Goal: Task Accomplishment & Management: Use online tool/utility

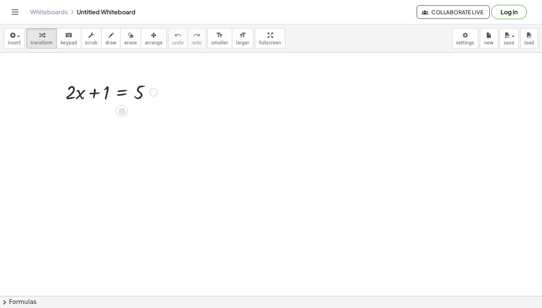
click at [124, 94] on div at bounding box center [111, 92] width 99 height 26
click at [95, 118] on div at bounding box center [111, 118] width 147 height 26
click at [95, 118] on div at bounding box center [123, 118] width 123 height 26
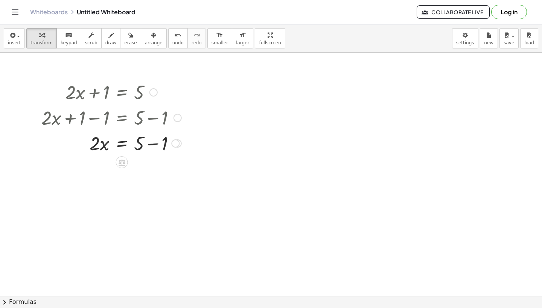
click at [148, 144] on div at bounding box center [111, 143] width 147 height 26
click at [120, 169] on div at bounding box center [111, 169] width 147 height 26
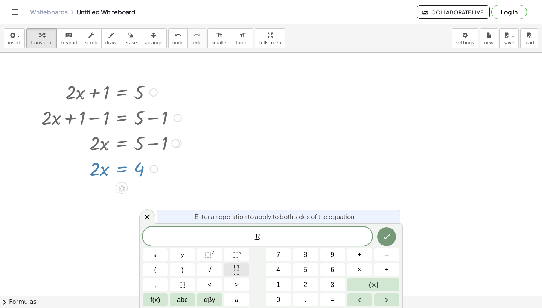
click at [237, 273] on icon "Fraction" at bounding box center [236, 270] width 9 height 9
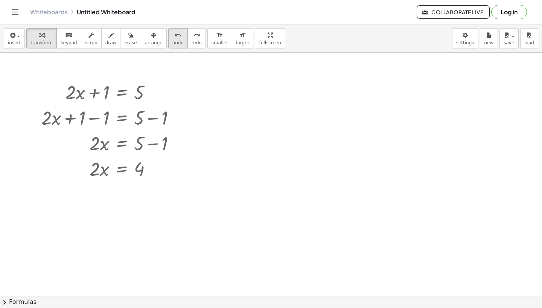
click at [172, 43] on span "undo" at bounding box center [177, 42] width 11 height 5
click at [124, 170] on div at bounding box center [110, 169] width 143 height 26
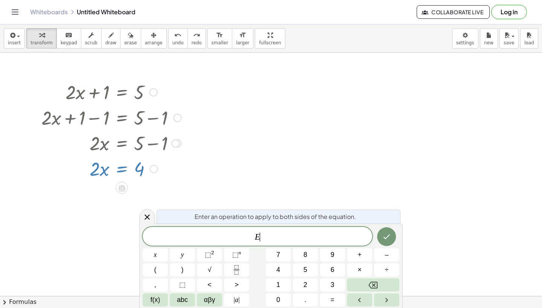
click at [124, 170] on div at bounding box center [110, 169] width 143 height 26
click at [235, 275] on button "Fraction" at bounding box center [236, 270] width 25 height 13
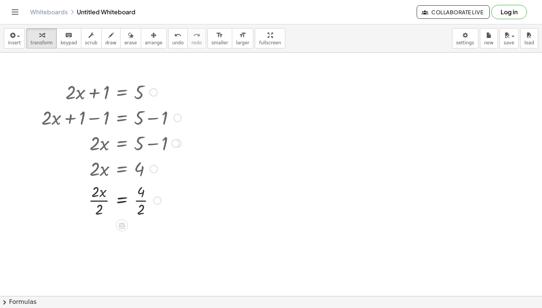
click at [124, 199] on div at bounding box center [111, 200] width 147 height 38
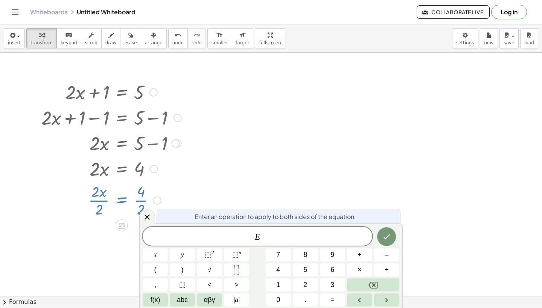
click at [124, 199] on div at bounding box center [111, 200] width 147 height 38
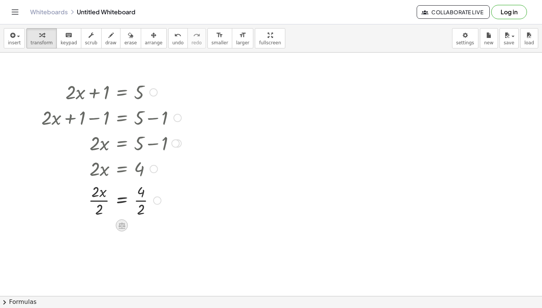
click at [122, 224] on icon at bounding box center [121, 226] width 7 height 6
click at [126, 223] on div "×" at bounding box center [122, 226] width 12 height 12
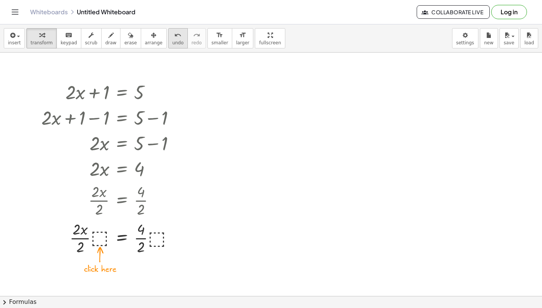
click at [175, 35] on div "undo" at bounding box center [177, 34] width 11 height 9
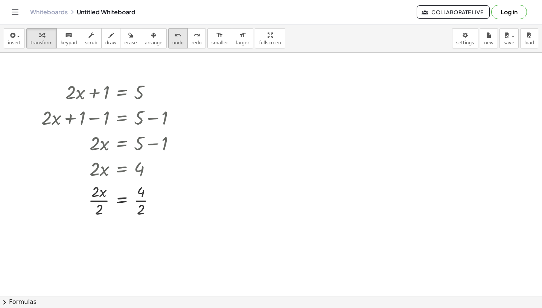
click at [175, 32] on div "undo" at bounding box center [177, 34] width 11 height 9
click at [119, 171] on div at bounding box center [110, 169] width 143 height 26
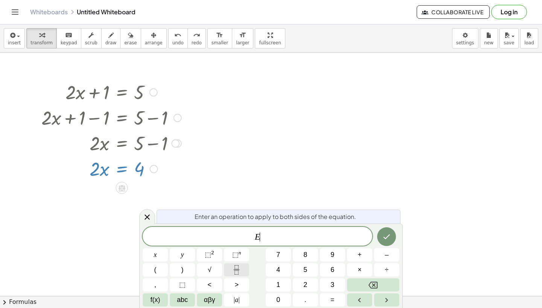
click at [240, 273] on icon "Fraction" at bounding box center [236, 270] width 9 height 9
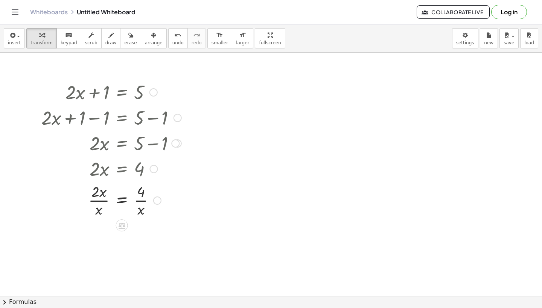
click at [106, 200] on div at bounding box center [111, 200] width 147 height 38
click at [127, 203] on div at bounding box center [111, 200] width 147 height 38
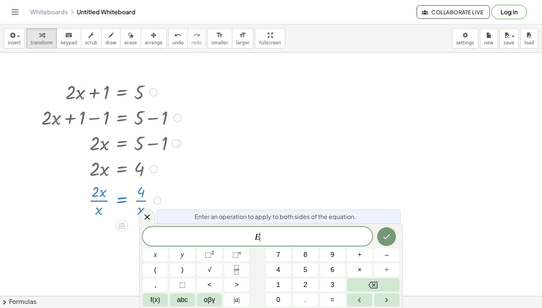
click at [146, 194] on div at bounding box center [111, 200] width 147 height 38
click at [243, 44] on button "format_size larger" at bounding box center [242, 38] width 21 height 20
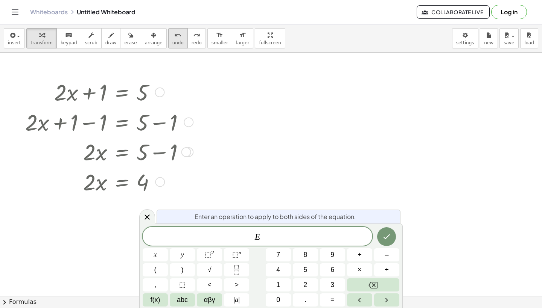
click at [174, 45] on span "undo" at bounding box center [177, 42] width 11 height 5
click at [150, 212] on div at bounding box center [147, 216] width 16 height 15
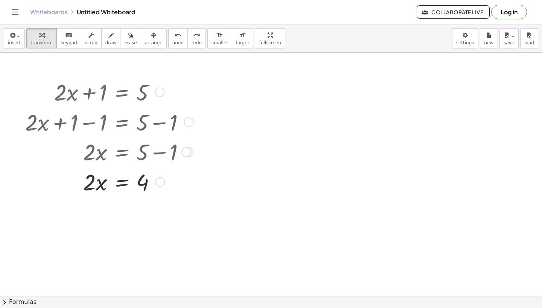
click at [124, 182] on div at bounding box center [110, 182] width 144 height 30
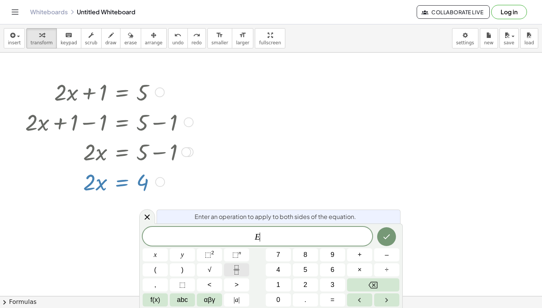
click at [231, 273] on button "Fraction" at bounding box center [236, 270] width 25 height 13
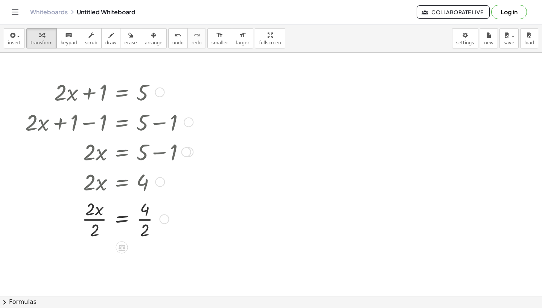
click at [124, 219] on div at bounding box center [110, 219] width 144 height 44
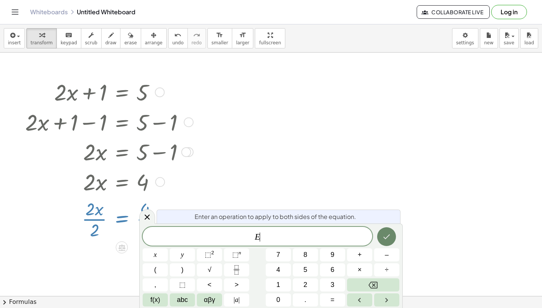
click at [384, 240] on icon "Done" at bounding box center [386, 236] width 9 height 9
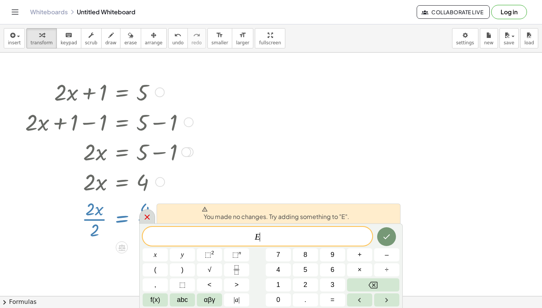
click at [150, 216] on icon at bounding box center [147, 217] width 9 height 9
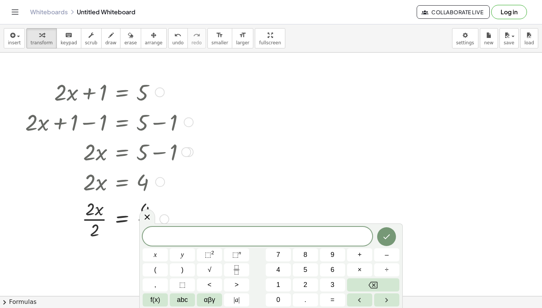
click at [119, 221] on div at bounding box center [110, 219] width 144 height 44
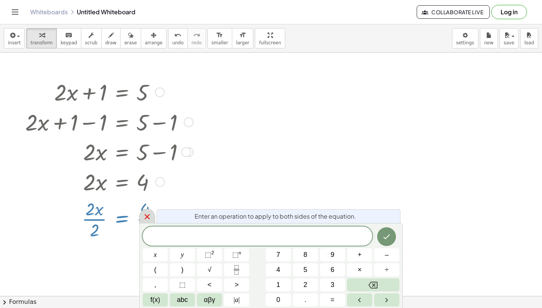
click at [152, 216] on div at bounding box center [147, 216] width 16 height 15
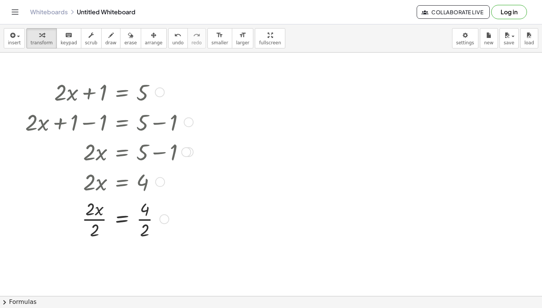
click at [126, 216] on div at bounding box center [110, 219] width 144 height 44
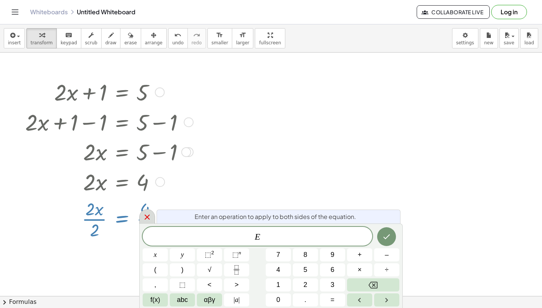
click at [150, 218] on icon at bounding box center [147, 217] width 9 height 9
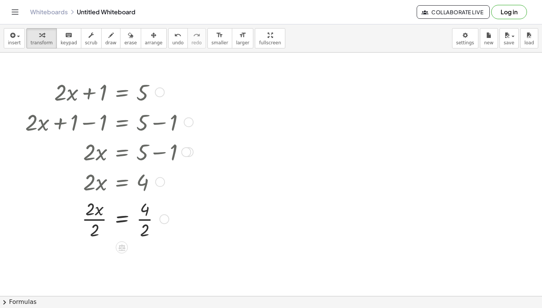
click at [121, 223] on div at bounding box center [110, 219] width 144 height 44
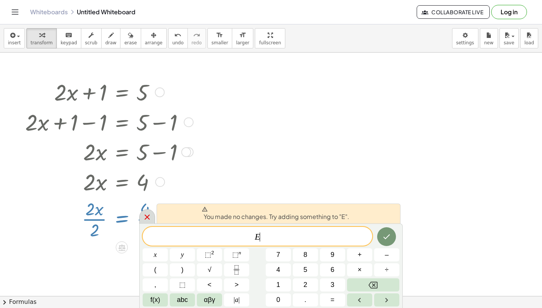
click at [153, 216] on div at bounding box center [147, 216] width 16 height 15
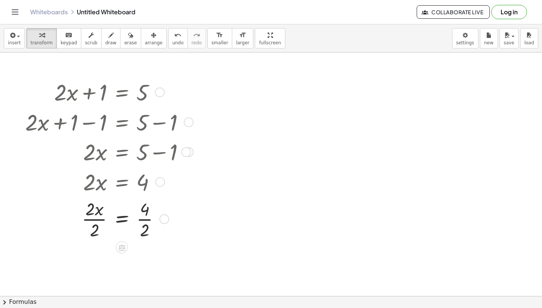
click at [101, 213] on div at bounding box center [110, 219] width 144 height 44
click at [99, 220] on div at bounding box center [110, 219] width 144 height 44
click at [143, 263] on div at bounding box center [110, 263] width 144 height 44
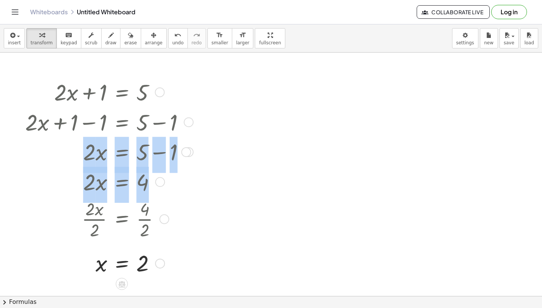
drag, startPoint x: 120, startPoint y: 235, endPoint x: 121, endPoint y: 160, distance: 74.8
click at [122, 93] on div "+ · 2 · x + 1 = 5 + · 2 · x + 1 − 1 = + 5 − 1 + · 2 · x + 0 = + 5 − 1 · 2 · x =…" at bounding box center [122, 93] width 0 height 0
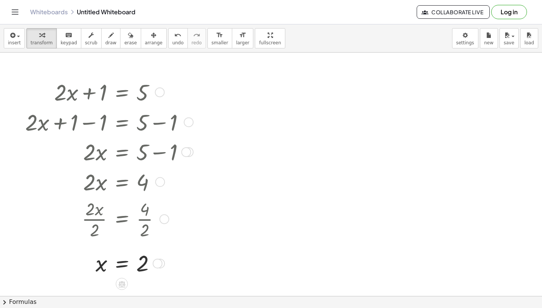
drag, startPoint x: 130, startPoint y: 229, endPoint x: 132, endPoint y: 212, distance: 17.4
click at [132, 212] on div at bounding box center [103, 219] width 158 height 44
click at [119, 263] on div at bounding box center [110, 263] width 144 height 29
click at [185, 120] on div at bounding box center [189, 122] width 10 height 10
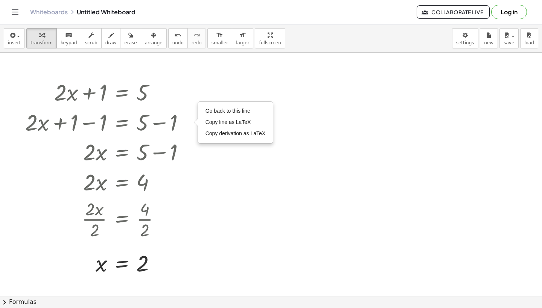
click at [188, 152] on div at bounding box center [186, 152] width 10 height 10
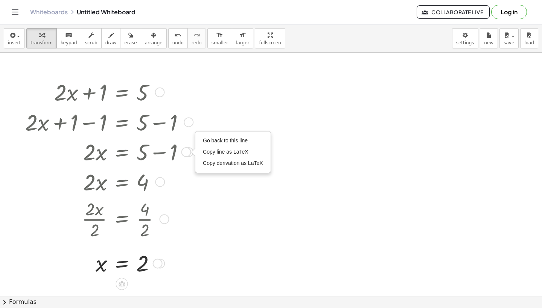
click at [192, 153] on div at bounding box center [193, 152] width 4 height 8
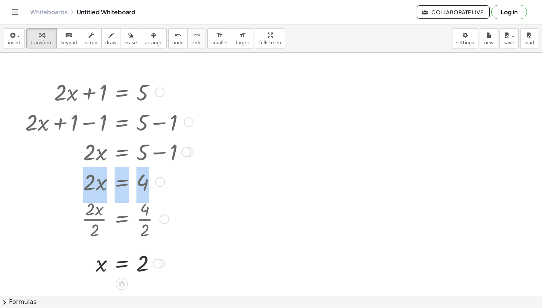
drag, startPoint x: 145, startPoint y: 236, endPoint x: 144, endPoint y: 167, distance: 68.8
click at [122, 93] on div "+ · 2 · x + 1 = 5 + · 2 · x + 1 − 1 = + 5 − 1 Go back to this line Copy line as…" at bounding box center [122, 93] width 0 height 0
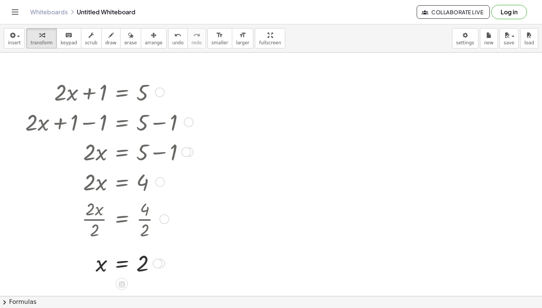
drag, startPoint x: 75, startPoint y: 242, endPoint x: 105, endPoint y: 96, distance: 149.3
click at [142, 216] on div at bounding box center [110, 219] width 144 height 44
click at [168, 216] on div at bounding box center [110, 219] width 144 height 44
click at [166, 219] on div at bounding box center [164, 219] width 10 height 10
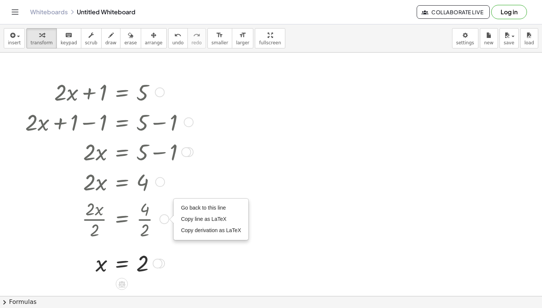
click at [155, 229] on div at bounding box center [110, 219] width 144 height 44
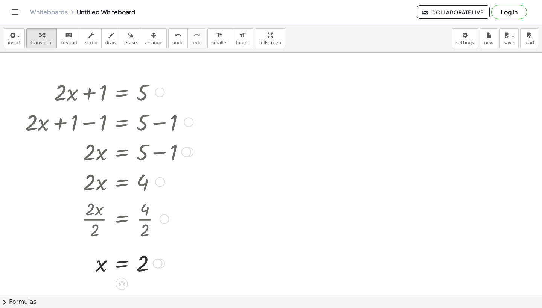
click at [120, 220] on div at bounding box center [110, 219] width 144 height 44
click at [121, 217] on div at bounding box center [110, 219] width 144 height 44
click at [101, 219] on div at bounding box center [110, 219] width 144 height 44
click at [95, 222] on div at bounding box center [110, 219] width 144 height 44
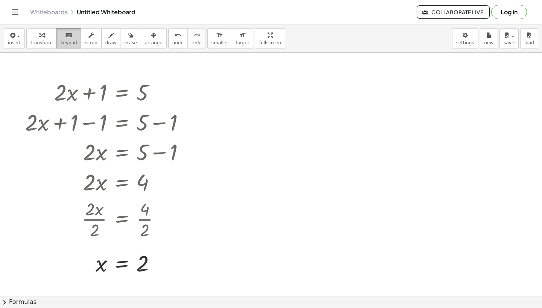
click at [75, 34] on button "keyboard keypad" at bounding box center [68, 38] width 25 height 20
click at [265, 95] on div at bounding box center [271, 296] width 542 height 487
drag, startPoint x: 111, startPoint y: 35, endPoint x: 102, endPoint y: 35, distance: 9.4
click at [106, 35] on div "button" at bounding box center [110, 34] width 11 height 9
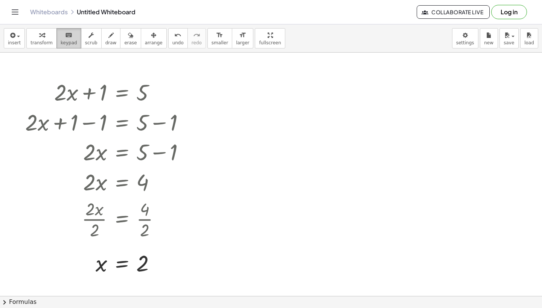
click at [74, 37] on button "keyboard keypad" at bounding box center [68, 38] width 25 height 20
click at [85, 39] on div "button" at bounding box center [91, 34] width 12 height 9
click at [66, 34] on icon "keyboard" at bounding box center [68, 35] width 7 height 9
click at [92, 37] on div "button" at bounding box center [91, 34] width 12 height 9
drag, startPoint x: 82, startPoint y: 222, endPoint x: 85, endPoint y: 157, distance: 65.1
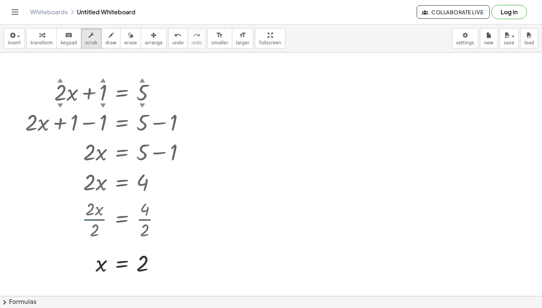
click at [122, 93] on div "+ · 2 ▲ ▼ · x + 1 ▲ ▼ = 5 ▲ ▼ + · 2 · x + 1 − 1 = + 5 − 1 Go back to this line …" at bounding box center [122, 93] width 0 height 0
drag, startPoint x: 99, startPoint y: 220, endPoint x: 99, endPoint y: 123, distance: 96.7
click at [122, 93] on div "+ · 2 ▲ ▼ · x + 1 ▲ ▼ = 5 ▲ ▼ + · 2 · x + 1 − 1 = + 5 − 1 Go back to this line …" at bounding box center [122, 93] width 0 height 0
click at [66, 37] on icon "keyboard" at bounding box center [68, 35] width 7 height 9
click at [257, 109] on div at bounding box center [271, 296] width 542 height 487
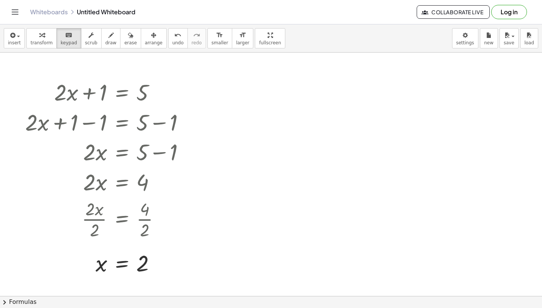
click at [257, 109] on div at bounding box center [271, 296] width 542 height 487
click at [256, 109] on div at bounding box center [271, 296] width 542 height 487
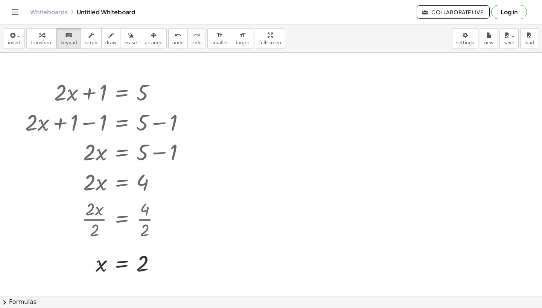
click at [255, 109] on div at bounding box center [271, 296] width 542 height 487
drag, startPoint x: 89, startPoint y: 29, endPoint x: 78, endPoint y: 29, distance: 10.9
click at [85, 29] on button "scrub" at bounding box center [91, 38] width 21 height 20
click at [68, 38] on icon "keyboard" at bounding box center [68, 35] width 7 height 9
click at [273, 100] on div at bounding box center [271, 296] width 542 height 487
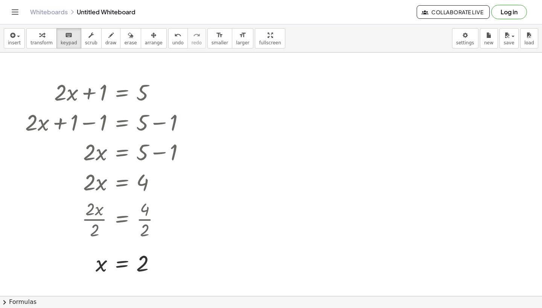
click at [273, 100] on div at bounding box center [271, 296] width 542 height 487
click at [76, 38] on button "keyboard keypad" at bounding box center [68, 38] width 25 height 20
click at [490, 43] on span "new" at bounding box center [488, 42] width 9 height 5
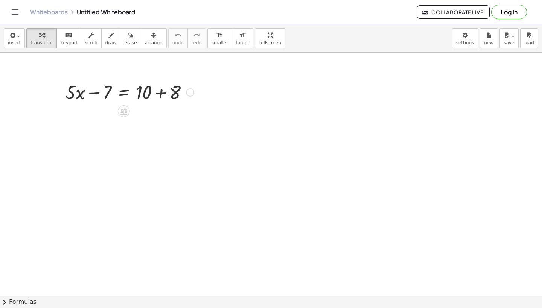
click at [123, 93] on div at bounding box center [130, 92] width 136 height 26
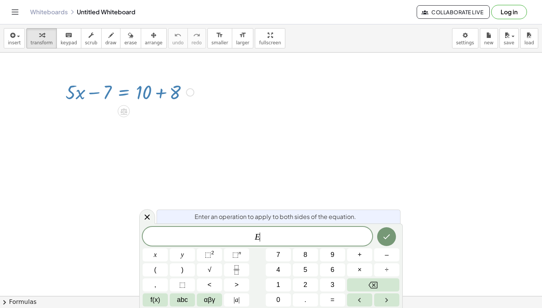
click at [123, 93] on div at bounding box center [130, 92] width 136 height 26
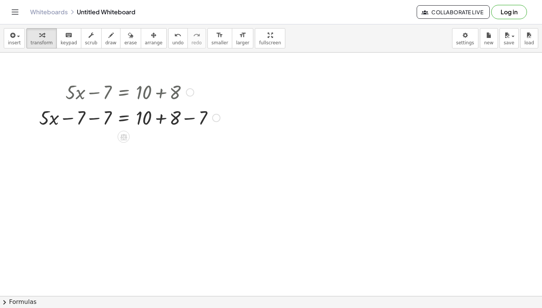
click at [92, 118] on div at bounding box center [129, 118] width 188 height 26
click at [92, 118] on div at bounding box center [138, 118] width 170 height 26
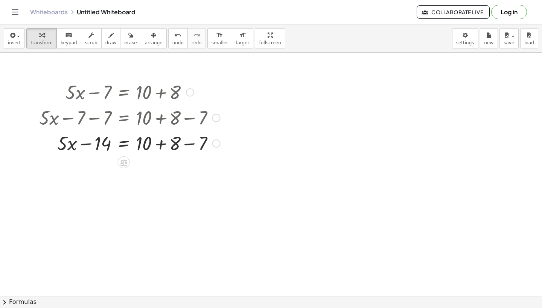
click at [87, 144] on div at bounding box center [129, 143] width 188 height 26
click at [161, 143] on div at bounding box center [129, 143] width 188 height 26
click at [164, 144] on div at bounding box center [129, 143] width 188 height 26
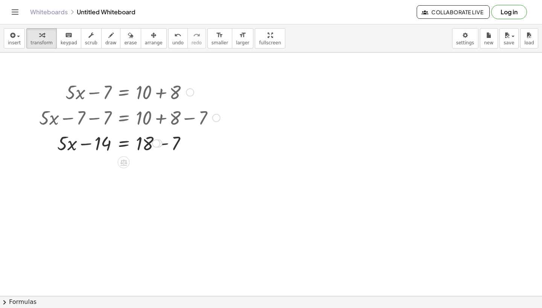
click at [164, 144] on div at bounding box center [129, 143] width 188 height 26
click at [123, 146] on div at bounding box center [129, 143] width 188 height 26
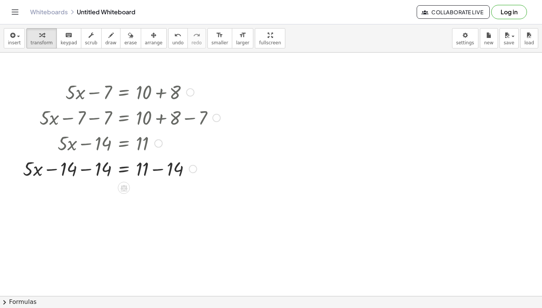
click at [89, 167] on div at bounding box center [121, 169] width 205 height 26
click at [89, 167] on div at bounding box center [129, 169] width 188 height 26
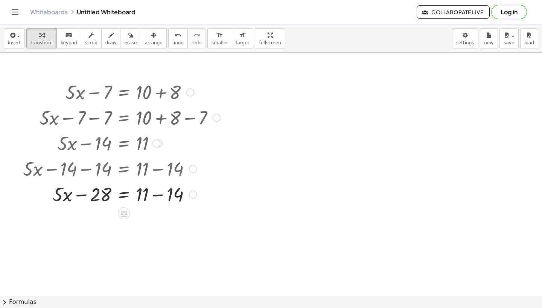
click at [94, 194] on div at bounding box center [121, 194] width 205 height 26
click at [174, 38] on icon "undo" at bounding box center [177, 35] width 7 height 9
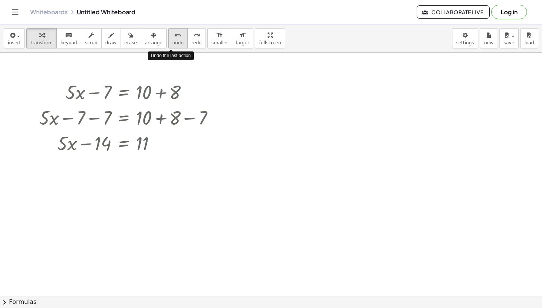
click at [174, 38] on icon "undo" at bounding box center [177, 35] width 7 height 9
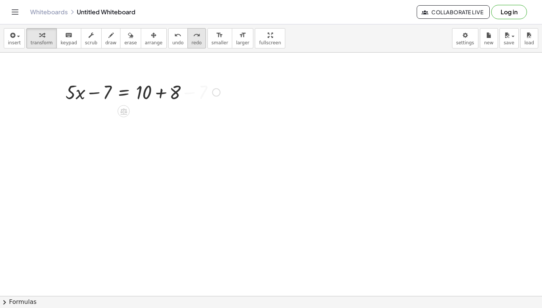
click at [193, 39] on icon "redo" at bounding box center [196, 35] width 7 height 9
click at [193, 36] on icon "redo" at bounding box center [196, 35] width 7 height 9
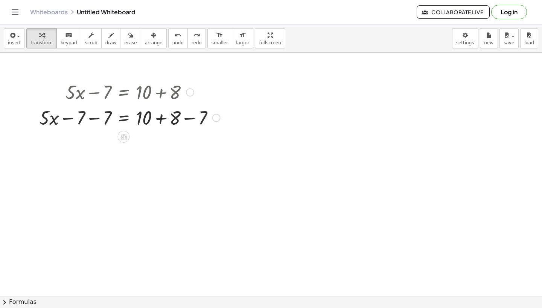
click at [93, 120] on div at bounding box center [129, 118] width 188 height 26
click at [93, 120] on div at bounding box center [138, 118] width 170 height 26
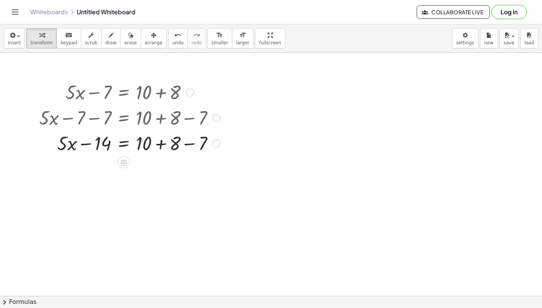
click at [162, 146] on div at bounding box center [129, 143] width 188 height 26
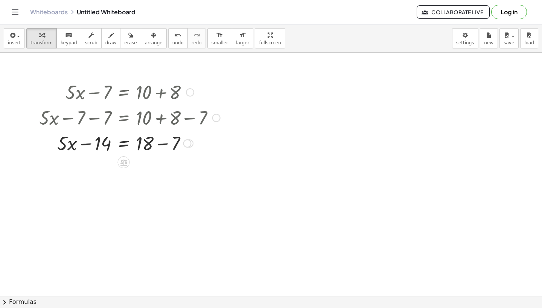
click at [158, 148] on div at bounding box center [129, 143] width 188 height 26
click at [126, 144] on div at bounding box center [129, 143] width 188 height 26
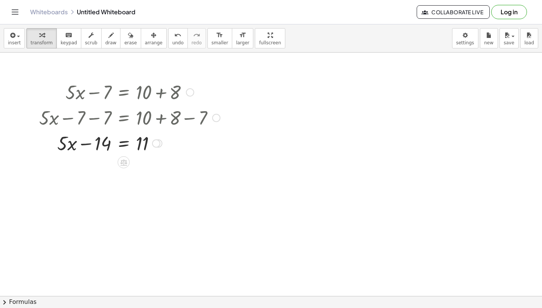
drag, startPoint x: 182, startPoint y: 93, endPoint x: 110, endPoint y: 96, distance: 72.3
click at [110, 96] on div at bounding box center [129, 92] width 188 height 26
drag, startPoint x: 69, startPoint y: 94, endPoint x: 143, endPoint y: 96, distance: 73.4
click at [143, 96] on div at bounding box center [129, 92] width 188 height 26
click at [168, 42] on button "undo undo" at bounding box center [178, 38] width 20 height 20
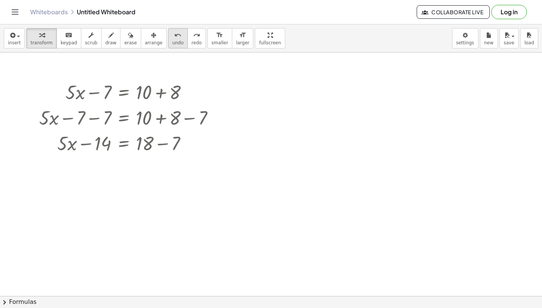
click at [168, 42] on button "undo undo" at bounding box center [178, 38] width 20 height 20
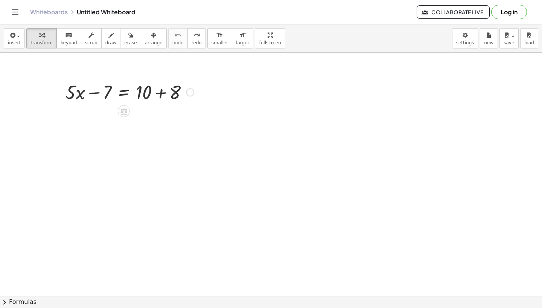
click at [128, 91] on div at bounding box center [130, 92] width 136 height 26
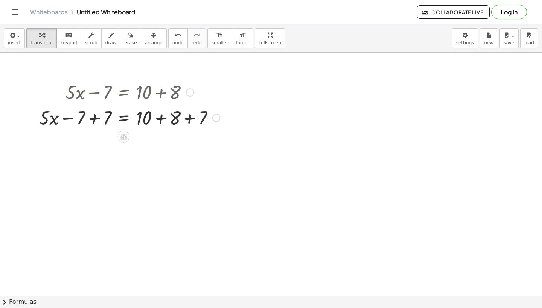
click at [95, 118] on div at bounding box center [129, 118] width 188 height 26
click at [160, 142] on div at bounding box center [129, 143] width 188 height 26
click at [160, 146] on div at bounding box center [142, 143] width 215 height 26
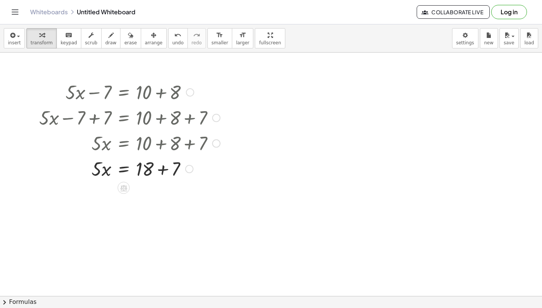
click at [162, 174] on div at bounding box center [129, 169] width 188 height 26
click at [120, 171] on div at bounding box center [129, 169] width 188 height 26
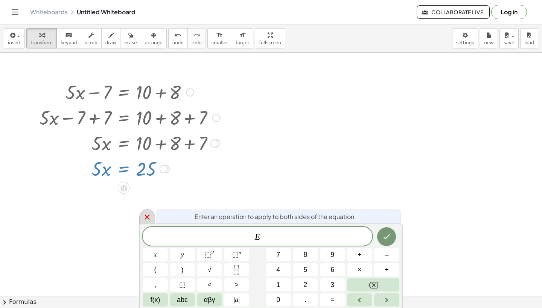
click at [143, 223] on div at bounding box center [147, 216] width 16 height 15
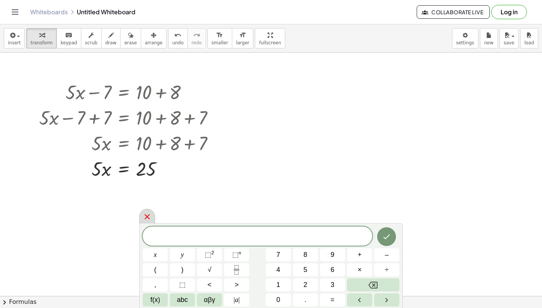
click at [147, 216] on icon at bounding box center [147, 216] width 9 height 9
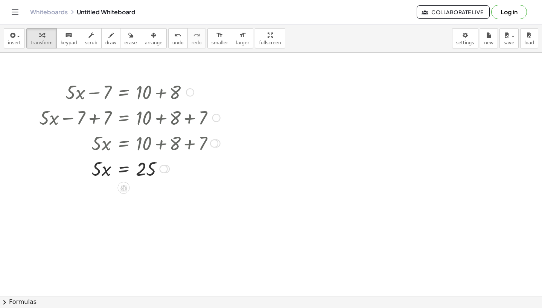
click at [129, 167] on div at bounding box center [129, 169] width 188 height 26
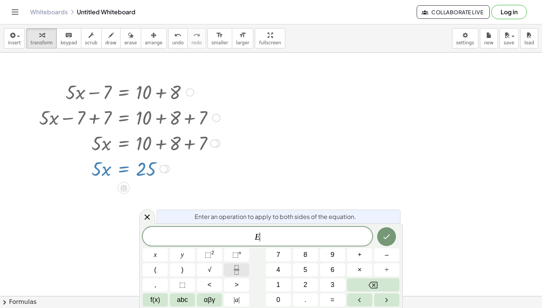
click at [235, 272] on icon "Fraction" at bounding box center [236, 270] width 9 height 9
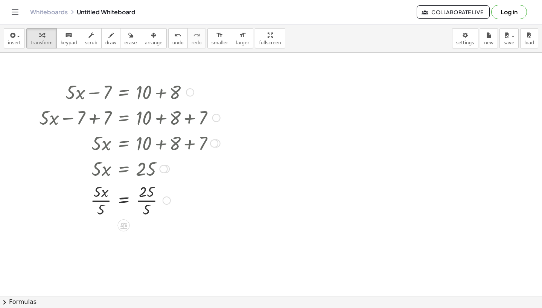
click at [104, 200] on div at bounding box center [129, 200] width 188 height 38
click at [146, 202] on div at bounding box center [129, 200] width 188 height 38
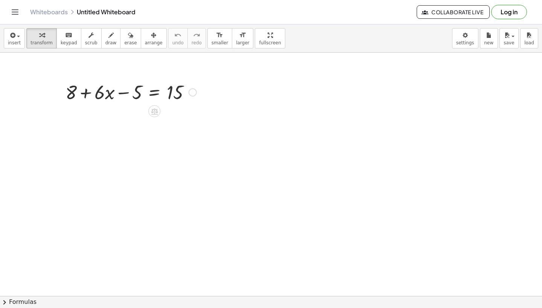
click at [155, 93] on div at bounding box center [131, 92] width 138 height 26
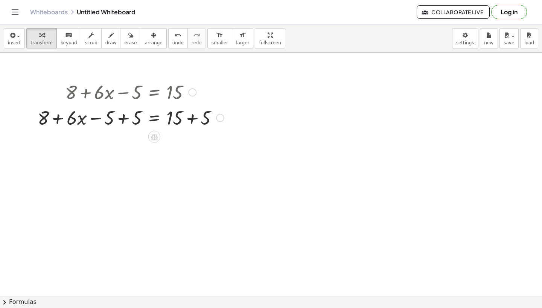
click at [124, 121] on div at bounding box center [131, 118] width 194 height 26
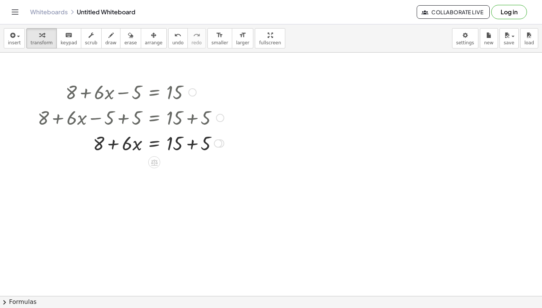
click at [186, 142] on div at bounding box center [131, 143] width 194 height 26
click at [152, 171] on div at bounding box center [131, 169] width 194 height 26
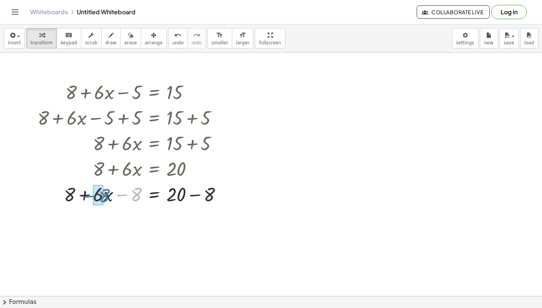
drag, startPoint x: 135, startPoint y: 196, endPoint x: 99, endPoint y: 197, distance: 35.8
click at [172, 36] on div "undo" at bounding box center [177, 34] width 11 height 9
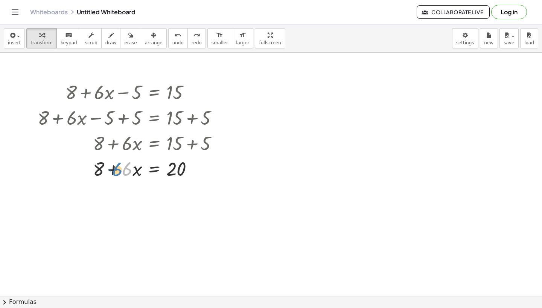
drag, startPoint x: 130, startPoint y: 170, endPoint x: 120, endPoint y: 170, distance: 10.2
click at [120, 170] on div at bounding box center [131, 169] width 194 height 26
click at [153, 170] on div at bounding box center [131, 169] width 194 height 26
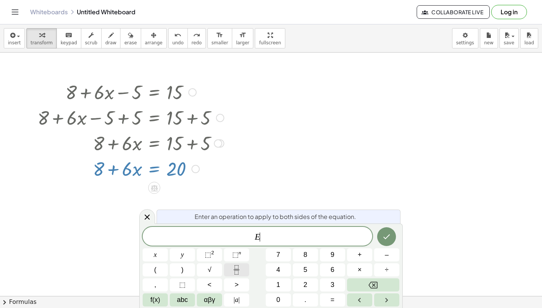
click at [229, 269] on button "Fraction" at bounding box center [236, 270] width 25 height 13
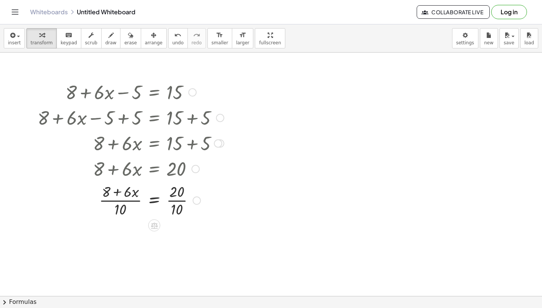
click at [127, 200] on div at bounding box center [131, 200] width 194 height 38
click at [179, 202] on div at bounding box center [131, 200] width 194 height 38
click at [123, 232] on div at bounding box center [131, 238] width 194 height 38
drag, startPoint x: 127, startPoint y: 231, endPoint x: 119, endPoint y: 249, distance: 19.0
click at [119, 249] on div at bounding box center [131, 238] width 194 height 38
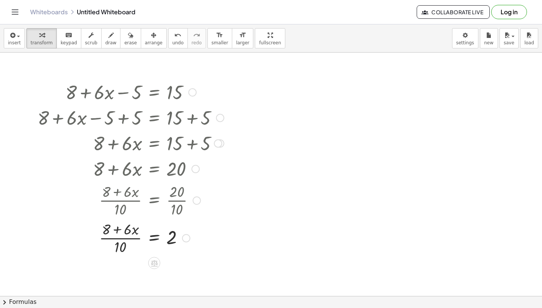
click at [138, 231] on div at bounding box center [131, 238] width 194 height 38
drag, startPoint x: 130, startPoint y: 231, endPoint x: 121, endPoint y: 230, distance: 8.7
click at [121, 230] on div at bounding box center [131, 238] width 194 height 38
click at [178, 40] on button "undo undo" at bounding box center [178, 38] width 20 height 20
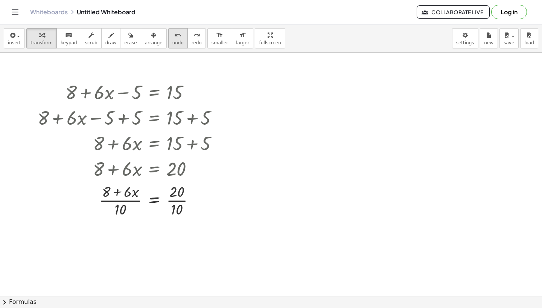
click at [174, 31] on icon "undo" at bounding box center [177, 35] width 7 height 9
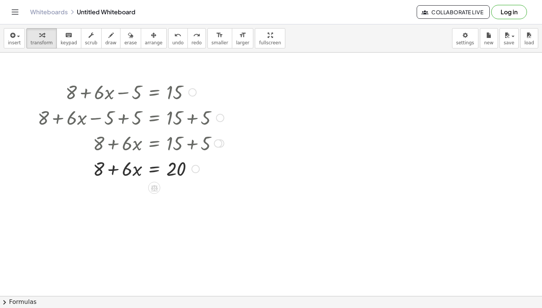
click at [152, 169] on div at bounding box center [127, 169] width 199 height 26
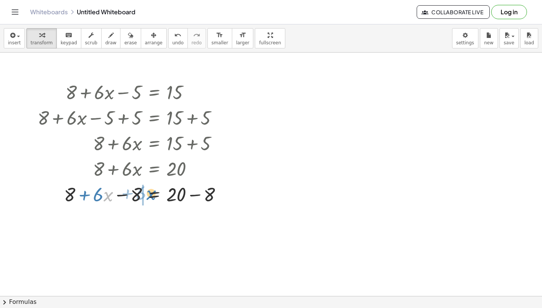
drag, startPoint x: 108, startPoint y: 196, endPoint x: 150, endPoint y: 195, distance: 42.9
click at [150, 195] on div at bounding box center [133, 194] width 198 height 26
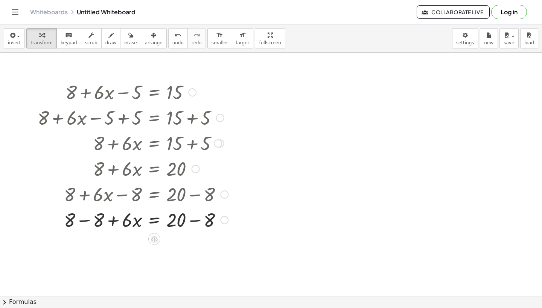
click at [99, 218] on div at bounding box center [133, 220] width 198 height 26
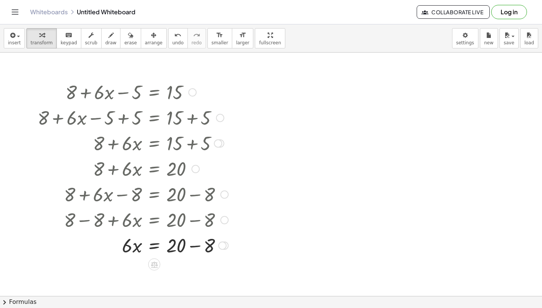
click at [200, 248] on div at bounding box center [133, 245] width 198 height 26
click at [153, 272] on div at bounding box center [133, 271] width 198 height 26
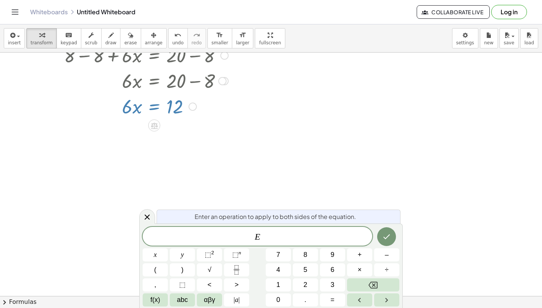
scroll to position [165, 0]
click at [236, 275] on button "Fraction" at bounding box center [236, 270] width 25 height 13
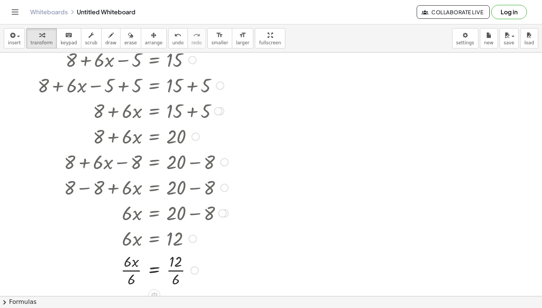
scroll to position [50, 0]
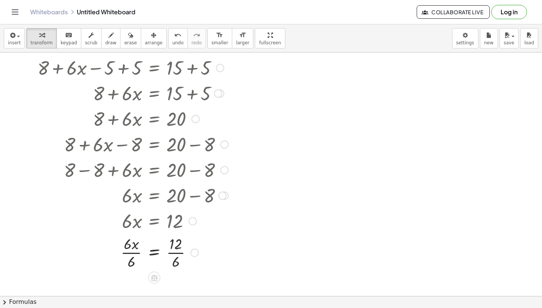
click at [132, 253] on div at bounding box center [133, 253] width 198 height 38
click at [178, 253] on div at bounding box center [133, 253] width 198 height 38
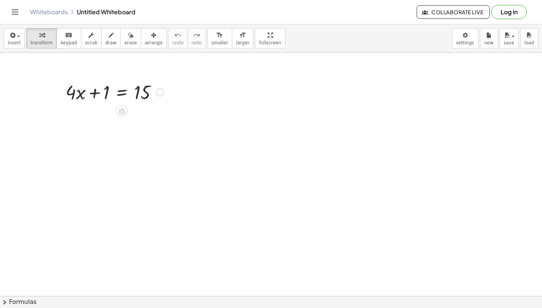
click at [125, 96] on div at bounding box center [115, 92] width 106 height 26
click at [95, 117] on div at bounding box center [115, 118] width 154 height 26
click at [122, 93] on div "+ · 4 · x + 1 = 15 + · 4 · x + 1 − 1 = + 15 − 1 + · 4 · x + 0 = + 15 − 1 · 4 · …" at bounding box center [122, 93] width 0 height 0
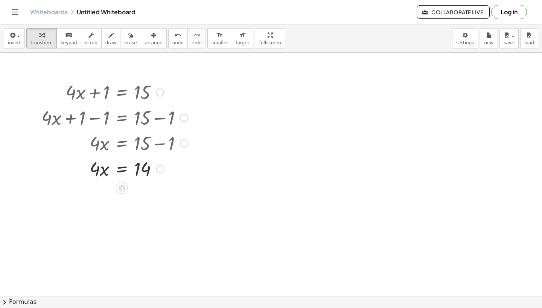
click at [121, 172] on div at bounding box center [115, 169] width 154 height 26
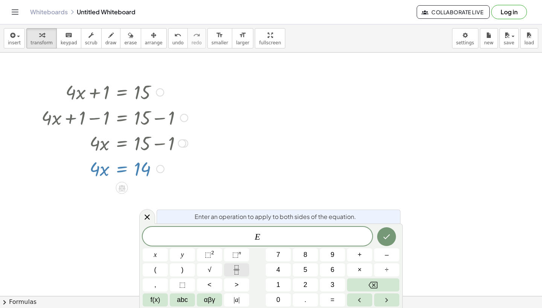
click at [241, 267] on icon "Fraction" at bounding box center [236, 270] width 9 height 9
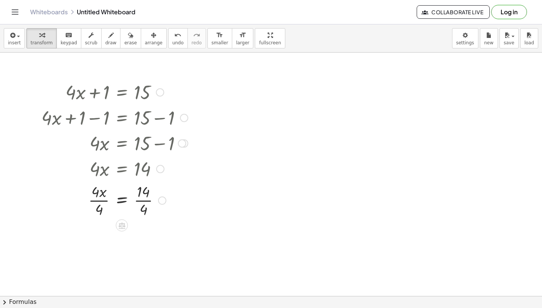
click at [106, 201] on div at bounding box center [115, 200] width 154 height 38
click at [145, 200] on div at bounding box center [115, 200] width 154 height 38
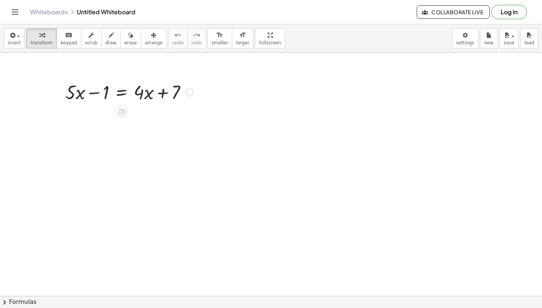
click at [120, 93] on div at bounding box center [129, 92] width 135 height 26
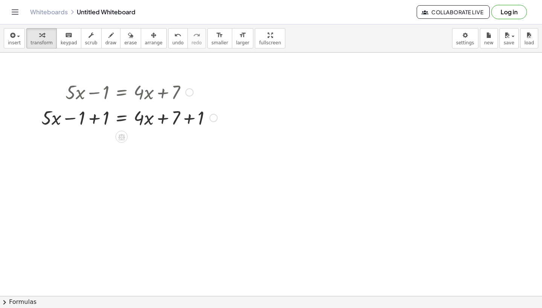
click at [90, 124] on div at bounding box center [129, 118] width 183 height 26
click at [121, 93] on div "+ · 5 · x − 1 = + · 4 · x + 7 + · 5 · x − 1 + 1 = + · 4 · x + 7 + 1 + · 5 · x +…" at bounding box center [121, 93] width 0 height 0
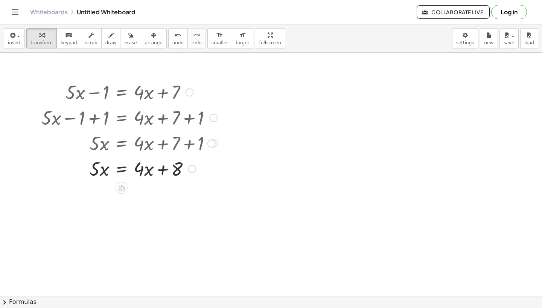
click at [122, 171] on div at bounding box center [129, 169] width 183 height 26
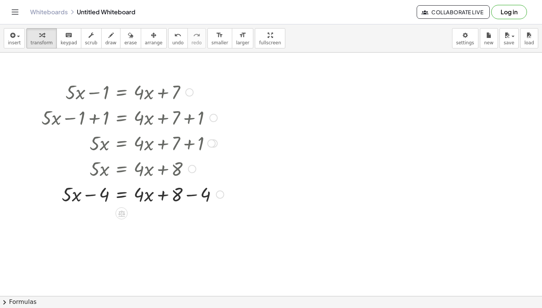
click at [93, 197] on div at bounding box center [133, 194] width 190 height 26
click at [174, 38] on icon "undo" at bounding box center [177, 35] width 7 height 9
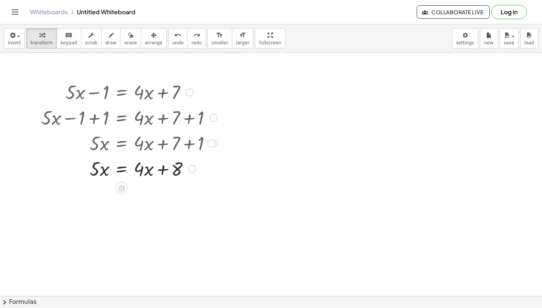
click at [121, 173] on div at bounding box center [129, 169] width 183 height 26
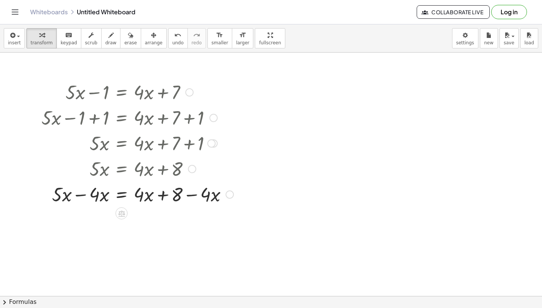
click at [85, 196] on div at bounding box center [137, 194] width 199 height 26
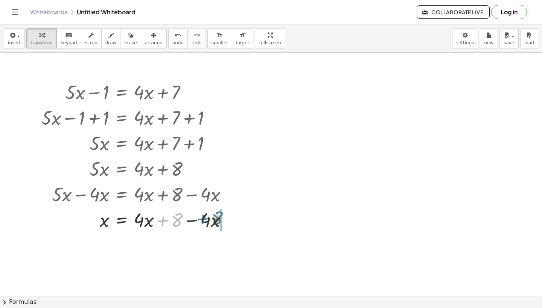
drag, startPoint x: 179, startPoint y: 219, endPoint x: 219, endPoint y: 217, distance: 40.3
click at [219, 217] on div at bounding box center [137, 220] width 199 height 26
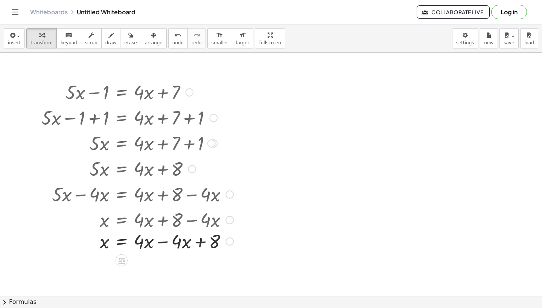
click at [162, 222] on div at bounding box center [137, 220] width 199 height 26
click at [167, 246] on div at bounding box center [137, 245] width 199 height 26
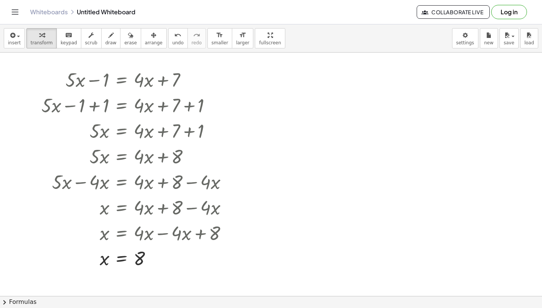
scroll to position [14, 0]
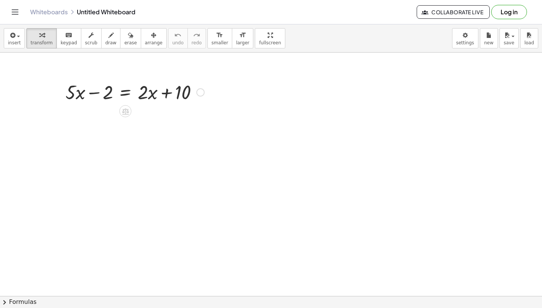
click at [124, 92] on div at bounding box center [135, 92] width 146 height 26
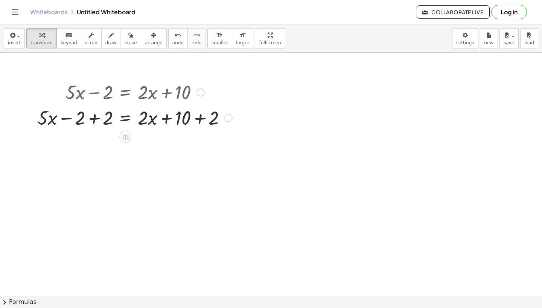
click at [93, 120] on div at bounding box center [135, 118] width 202 height 26
click at [167, 118] on div at bounding box center [149, 118] width 174 height 26
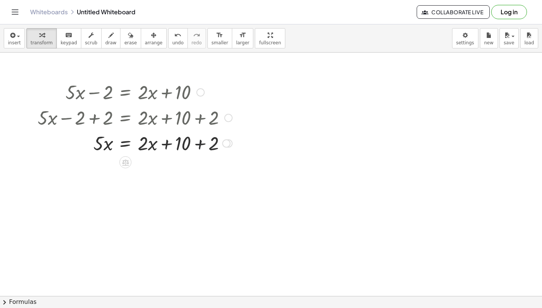
click at [194, 141] on div at bounding box center [135, 143] width 202 height 26
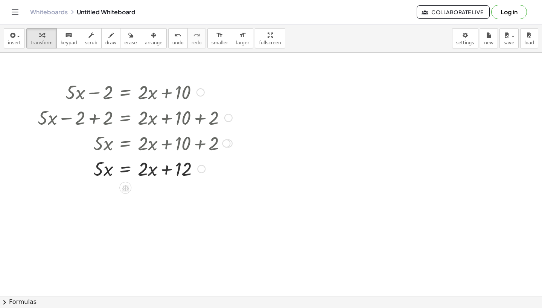
click at [124, 169] on div at bounding box center [135, 169] width 202 height 26
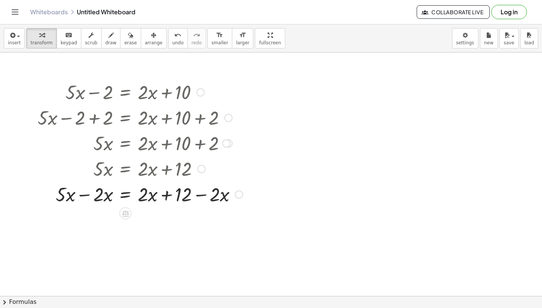
click at [88, 198] on div at bounding box center [140, 194] width 212 height 26
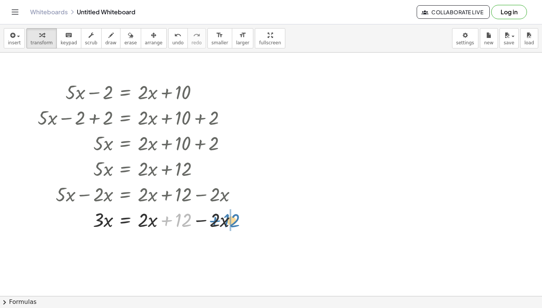
drag, startPoint x: 179, startPoint y: 196, endPoint x: 228, endPoint y: 196, distance: 48.1
click at [125, 93] on div "+ · 5 · x − 2 = + · 2 · x + 10 + · 5 · x − 2 + 2 = + · 2 · x + 10 + 2 + · 5 · x…" at bounding box center [125, 93] width 0 height 0
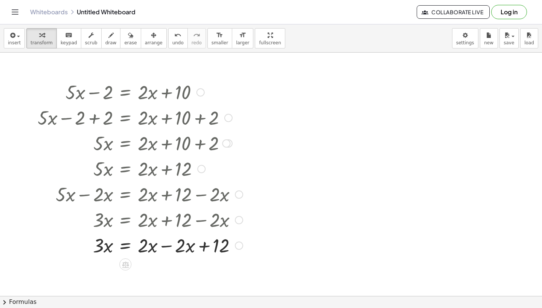
click at [170, 248] on div at bounding box center [140, 245] width 212 height 26
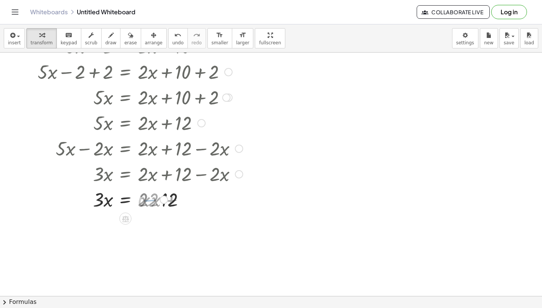
scroll to position [53, 0]
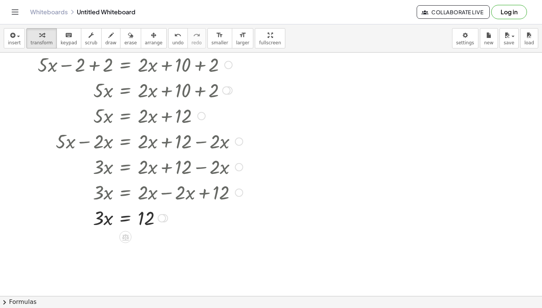
click at [124, 216] on div at bounding box center [140, 218] width 212 height 26
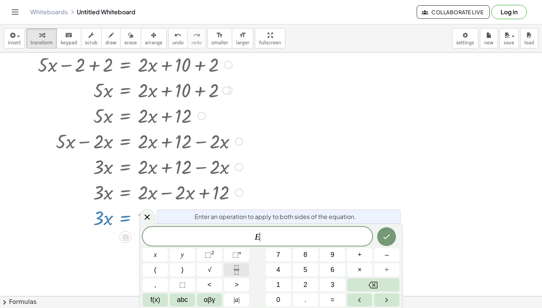
click at [235, 270] on icon "Fraction" at bounding box center [236, 270] width 9 height 9
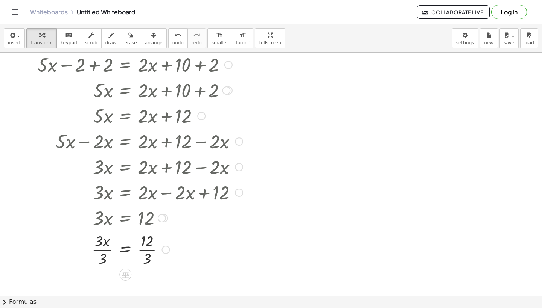
click at [106, 252] on div at bounding box center [140, 250] width 212 height 38
click at [149, 252] on div at bounding box center [140, 250] width 212 height 38
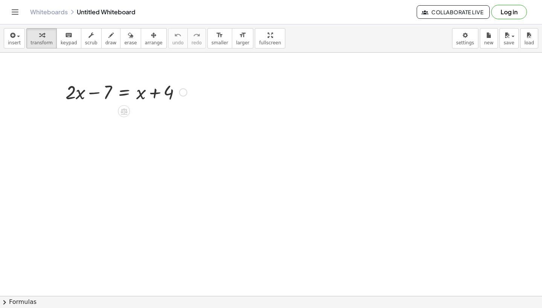
click at [120, 93] on div at bounding box center [126, 92] width 129 height 26
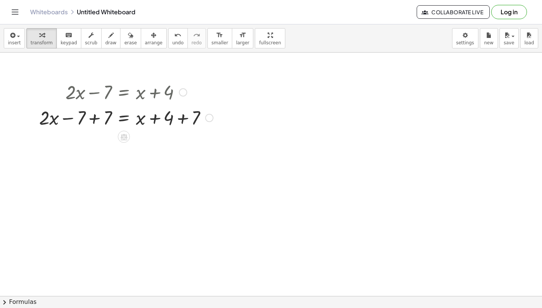
click at [66, 122] on div at bounding box center [125, 118] width 181 height 26
click at [92, 122] on div at bounding box center [125, 118] width 181 height 26
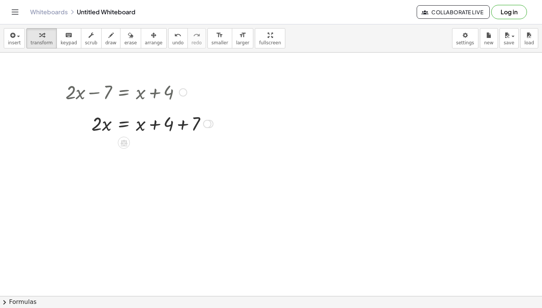
click at [179, 121] on div at bounding box center [125, 118] width 181 height 26
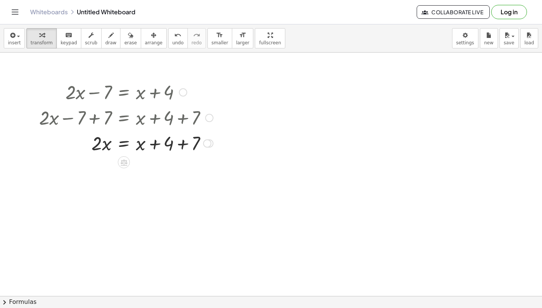
click at [179, 142] on div at bounding box center [125, 143] width 181 height 26
click at [155, 172] on div at bounding box center [125, 169] width 181 height 26
